Goal: Task Accomplishment & Management: Use online tool/utility

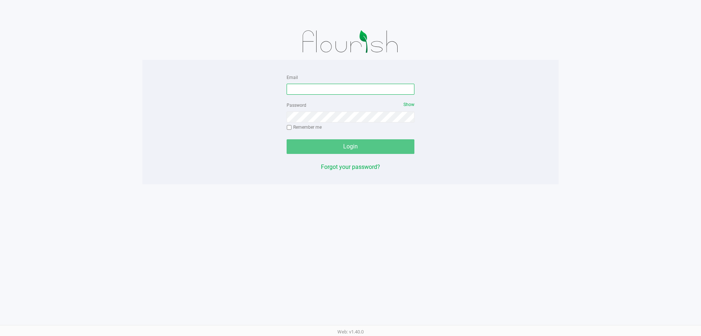
drag, startPoint x: 0, startPoint y: 0, endPoint x: 352, endPoint y: 91, distance: 363.2
click at [352, 91] on input "Email" at bounding box center [351, 89] width 128 height 11
type input "[EMAIL_ADDRESS][DOMAIN_NAME]"
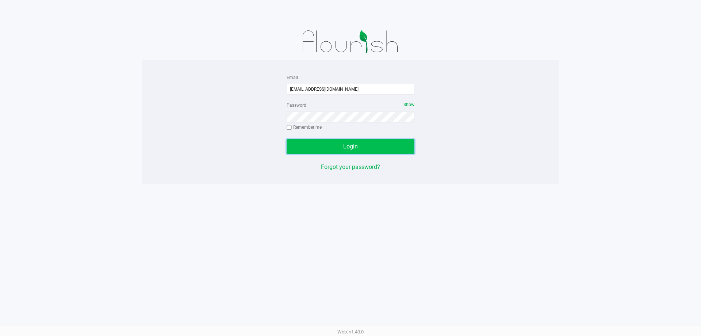
click at [370, 144] on button "Login" at bounding box center [351, 146] width 128 height 15
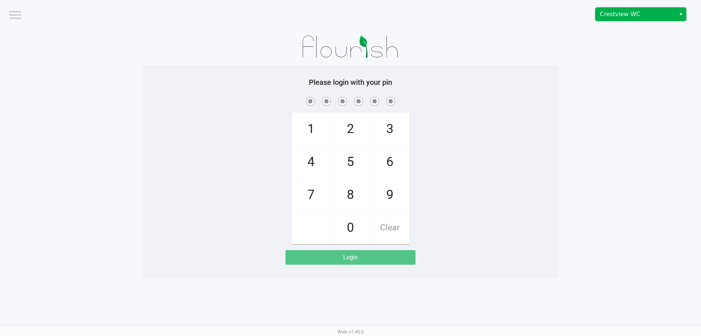
click at [601, 15] on span "Crestview WC" at bounding box center [635, 14] width 71 height 9
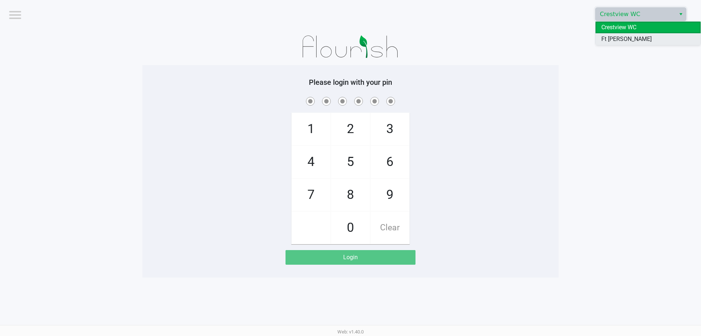
click at [608, 39] on span "Ft [PERSON_NAME][GEOGRAPHIC_DATA]" at bounding box center [648, 44] width 93 height 18
